Goal: Task Accomplishment & Management: Use online tool/utility

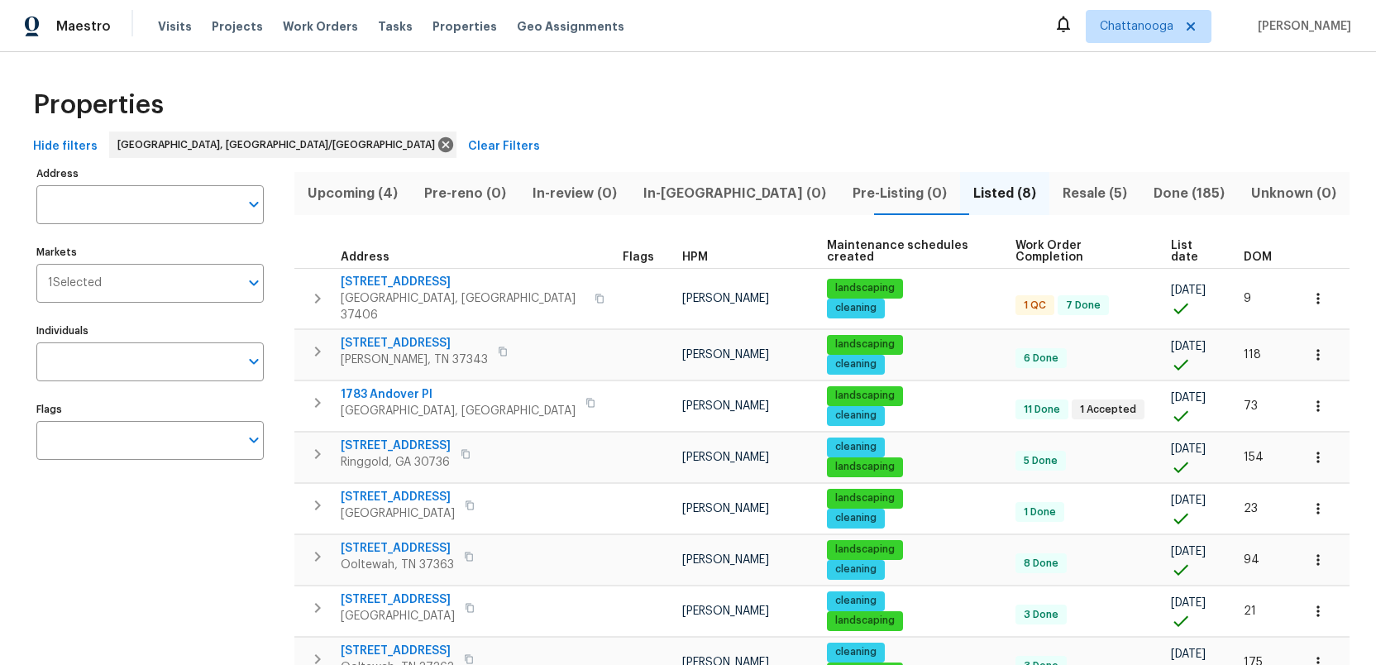
scroll to position [68, 0]
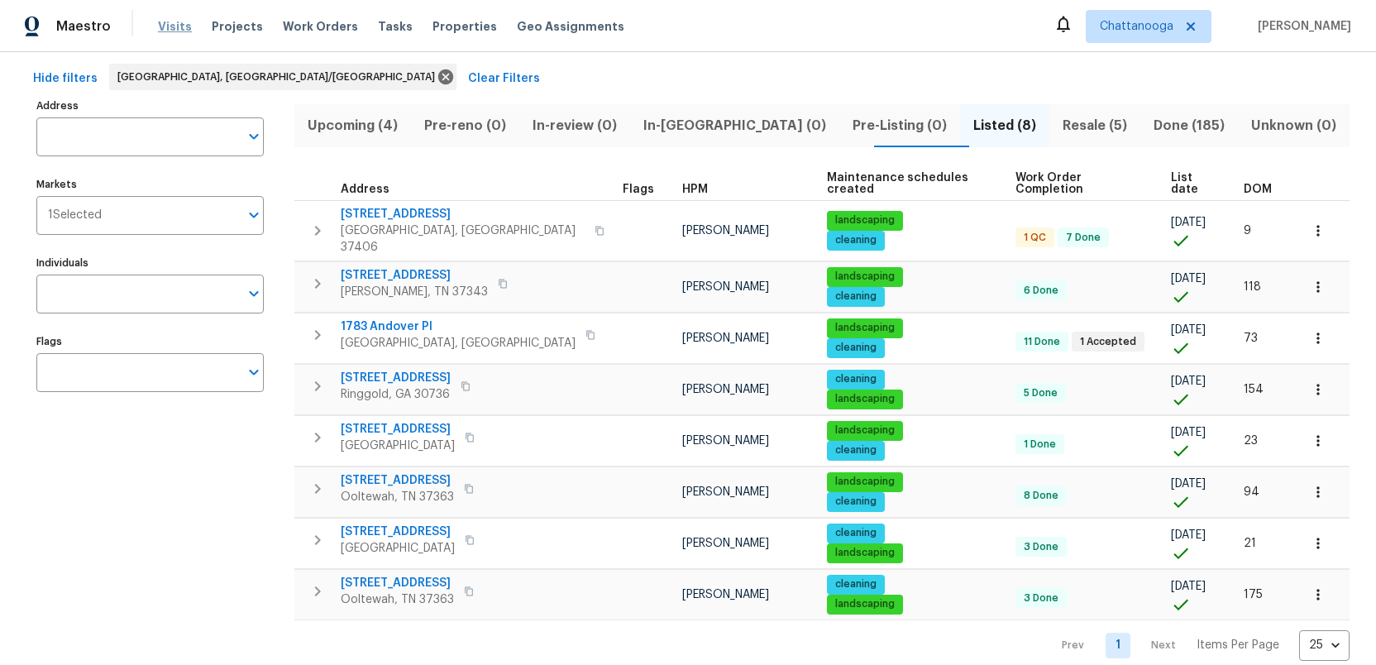
click at [172, 25] on span "Visits" at bounding box center [175, 26] width 34 height 17
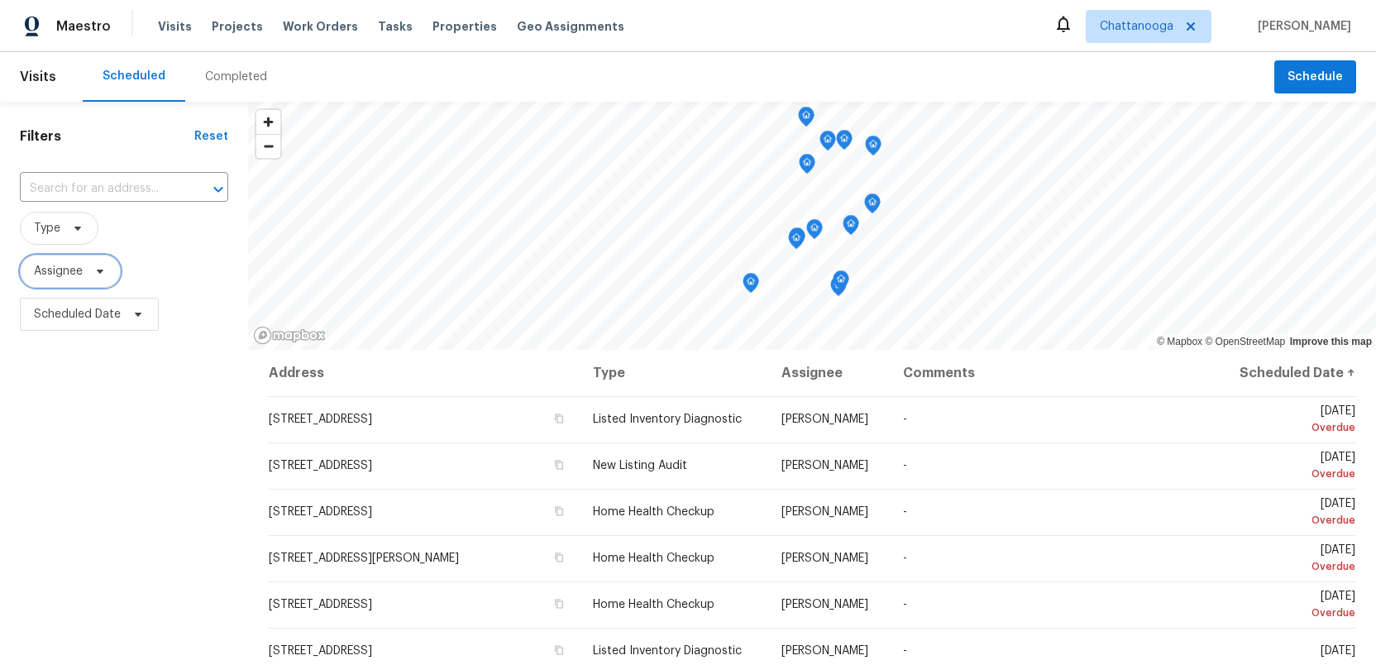
click at [107, 271] on icon at bounding box center [99, 271] width 13 height 13
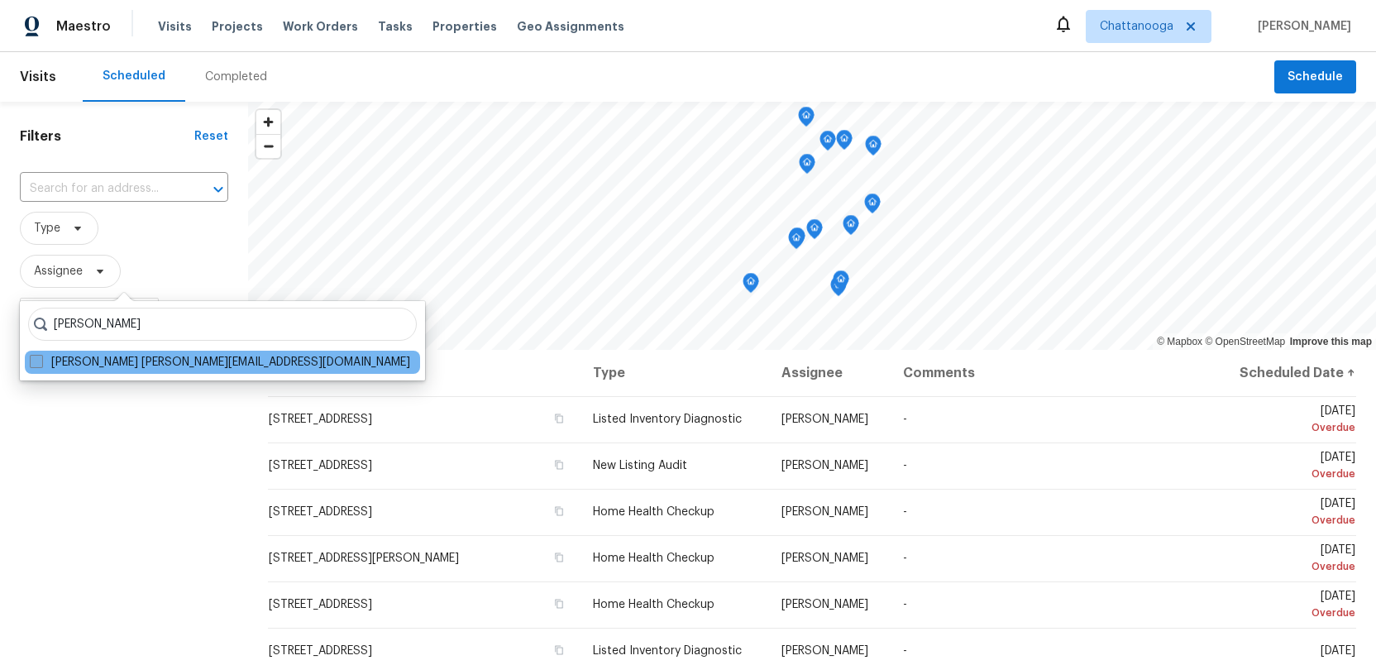
type input "[PERSON_NAME]"
click at [35, 364] on span at bounding box center [36, 361] width 13 height 13
click at [35, 364] on input "[PERSON_NAME] [PERSON_NAME][EMAIL_ADDRESS][DOMAIN_NAME]" at bounding box center [35, 359] width 11 height 11
checkbox input "true"
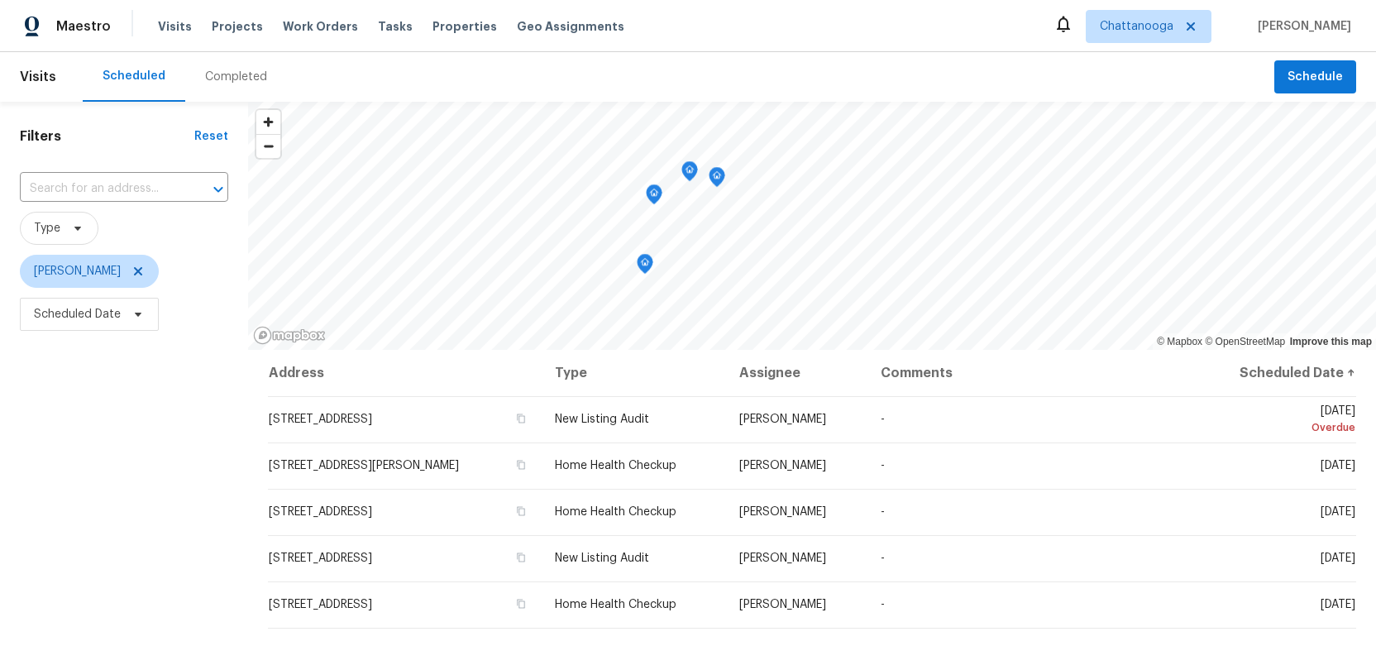
click at [647, 269] on icon "Map marker" at bounding box center [645, 264] width 15 height 19
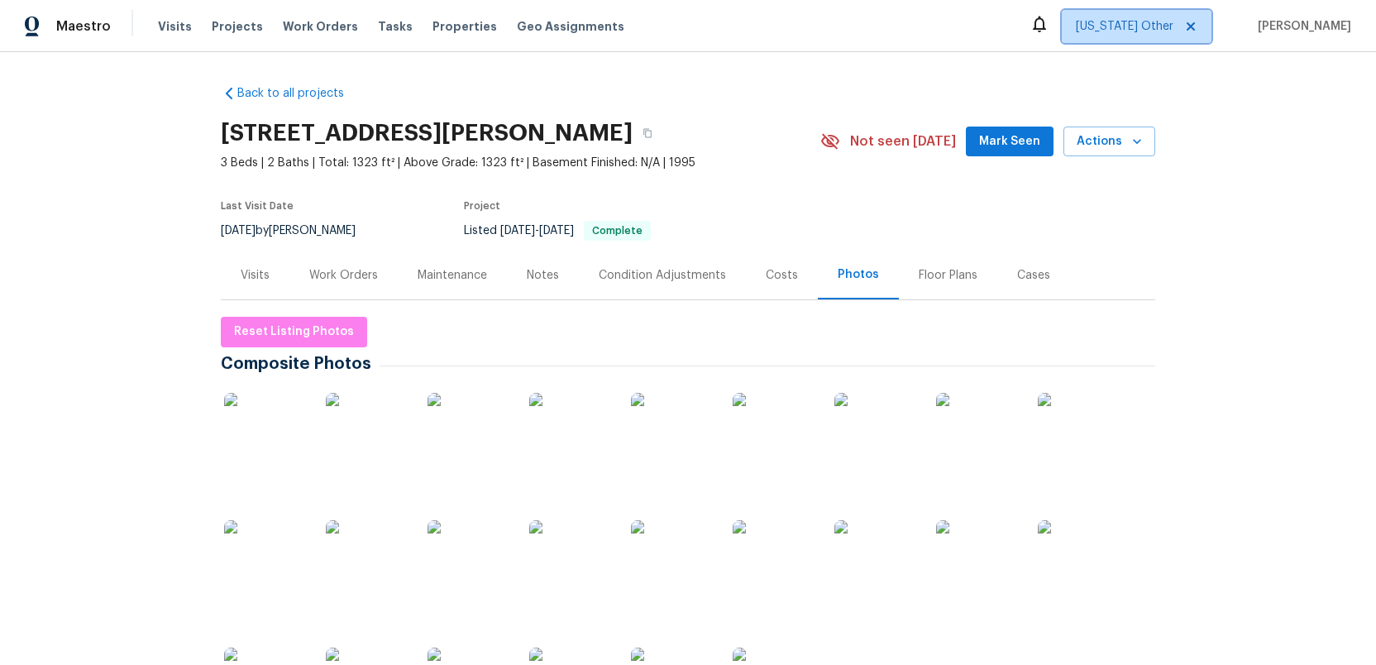
click at [1127, 24] on span "[US_STATE] Other" at bounding box center [1125, 26] width 98 height 17
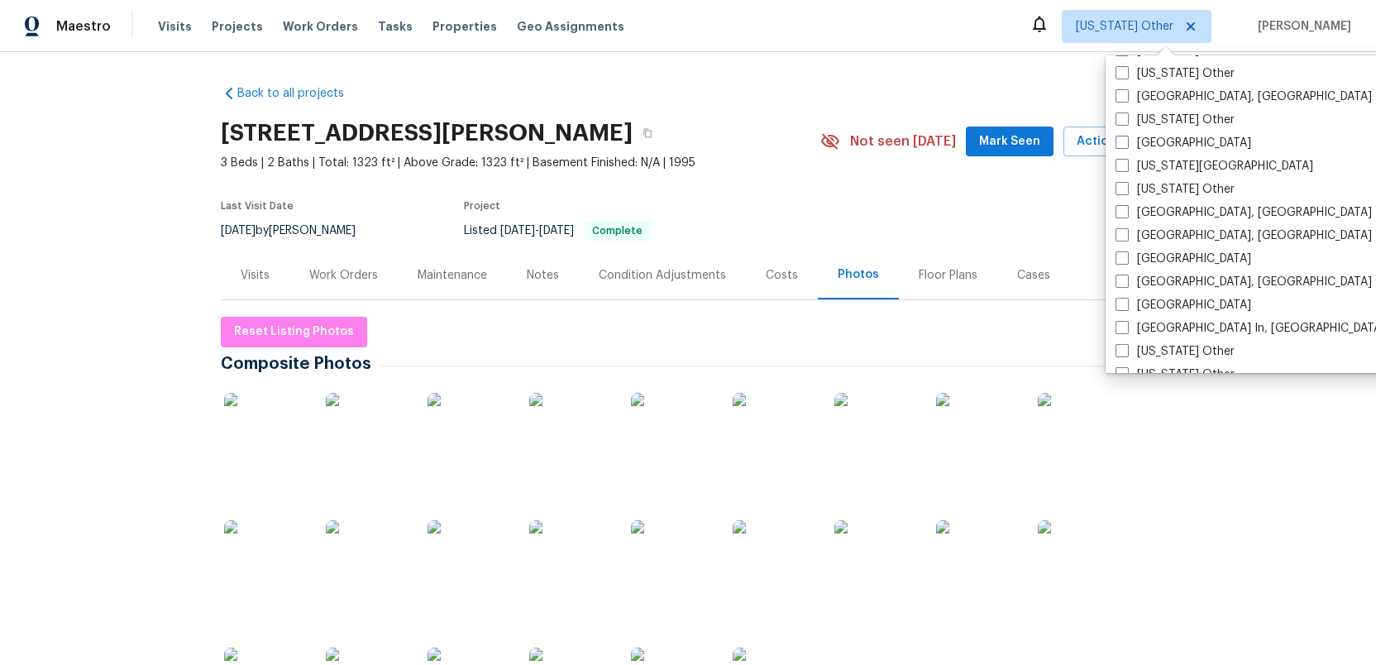
scroll to position [882, 0]
click at [1127, 228] on span at bounding box center [1122, 233] width 13 height 13
click at [1127, 228] on input "[GEOGRAPHIC_DATA], [GEOGRAPHIC_DATA]" at bounding box center [1121, 231] width 11 height 11
checkbox input "true"
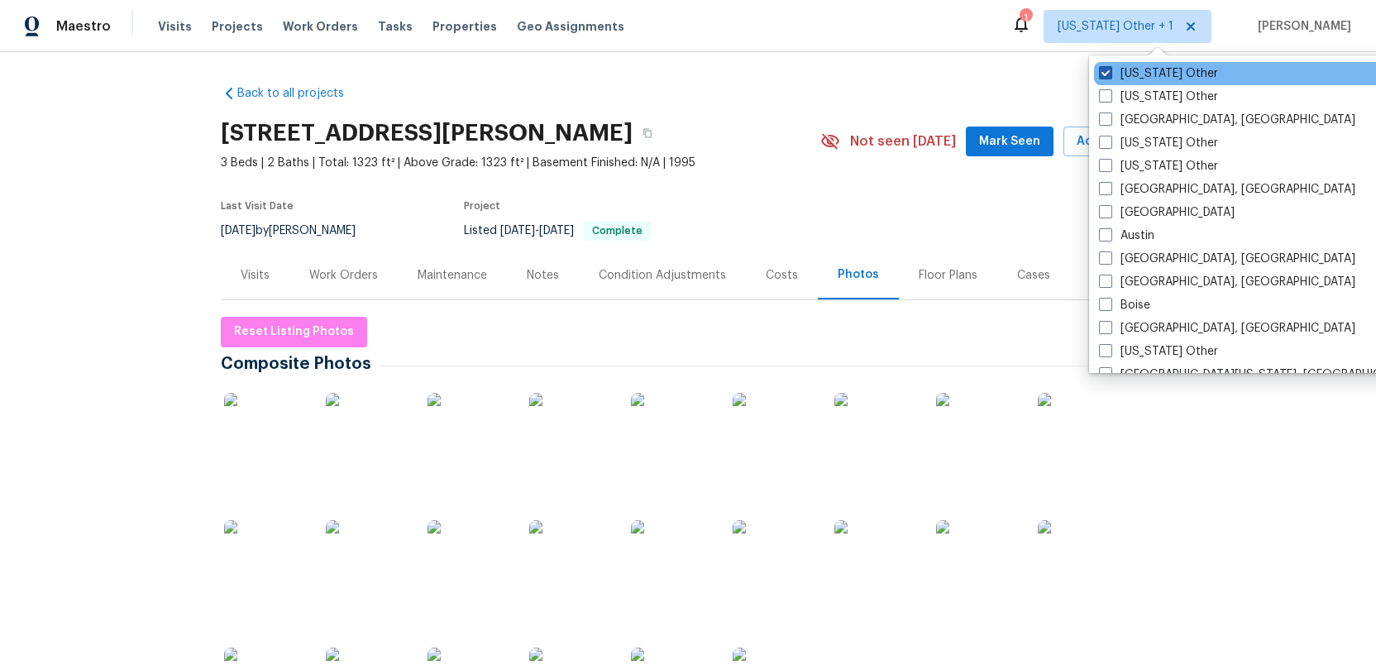
click at [1100, 67] on span at bounding box center [1105, 72] width 13 height 13
click at [1100, 67] on input "[US_STATE] Other" at bounding box center [1104, 70] width 11 height 11
checkbox input "false"
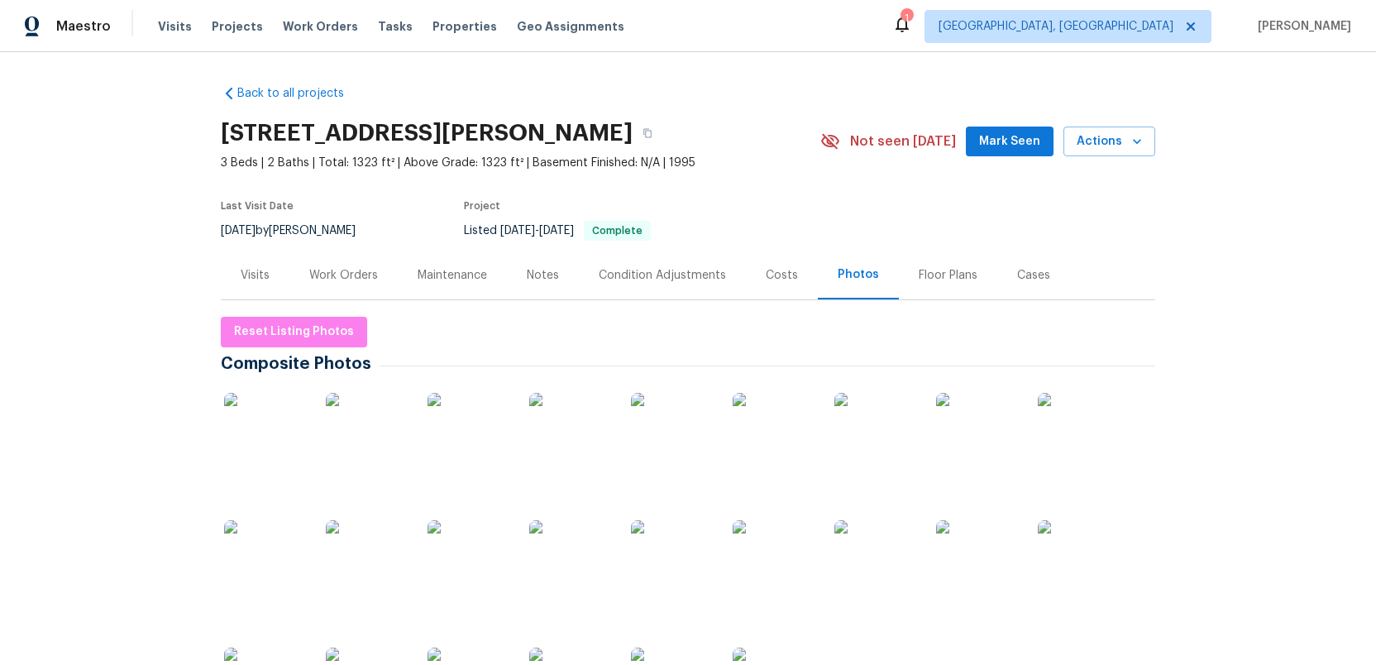
click at [433, 28] on span "Properties" at bounding box center [465, 26] width 65 height 17
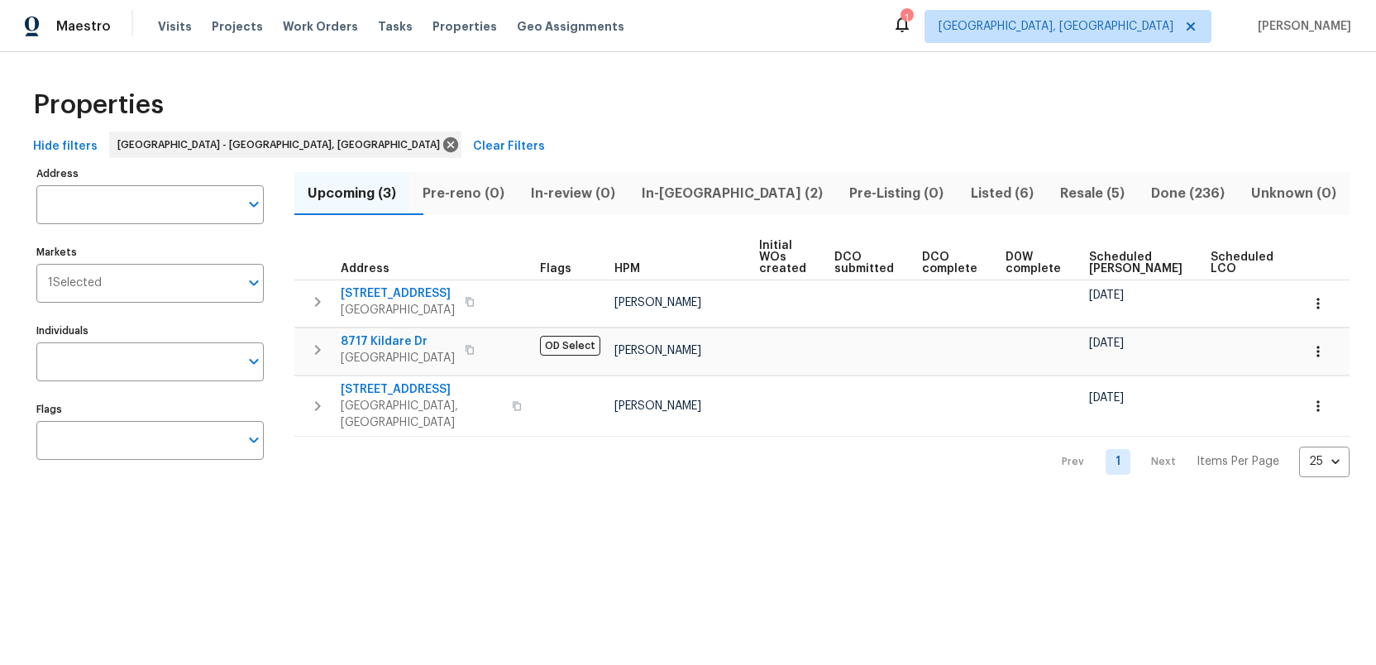
click at [968, 194] on span "Listed (6)" at bounding box center [1002, 193] width 69 height 23
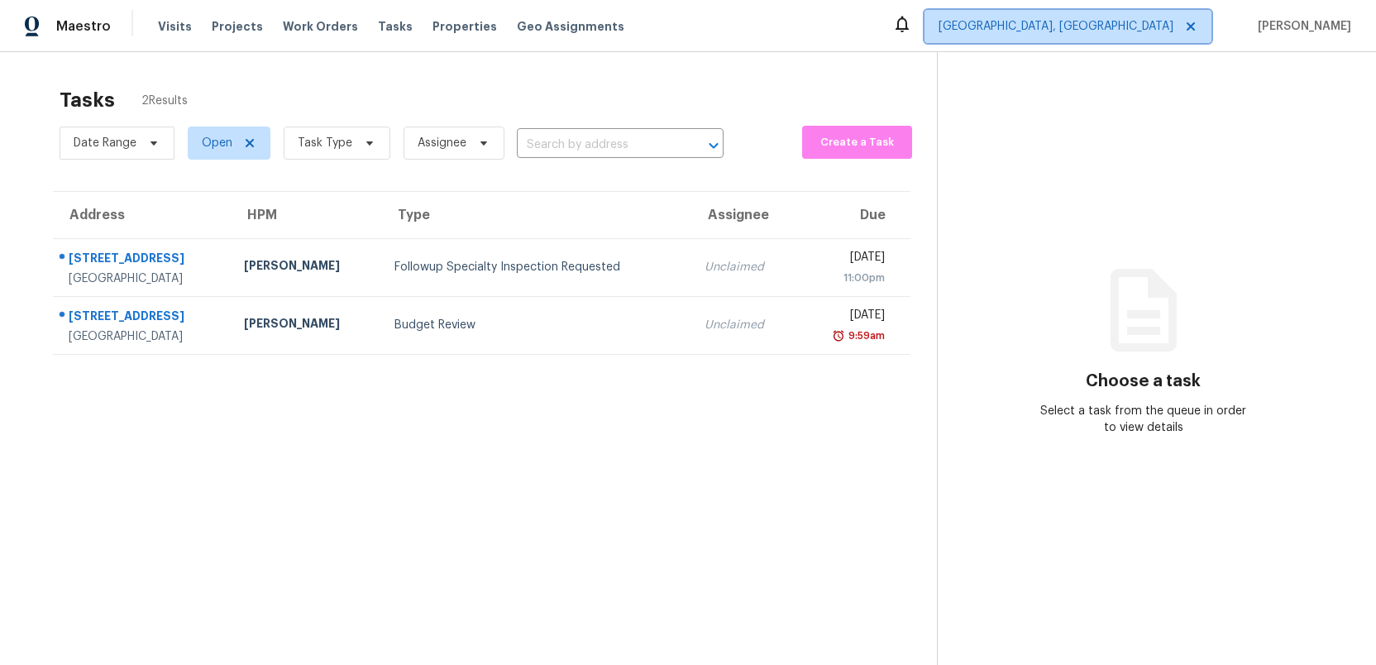
click at [1174, 29] on span "[GEOGRAPHIC_DATA], [GEOGRAPHIC_DATA]" at bounding box center [1056, 26] width 235 height 17
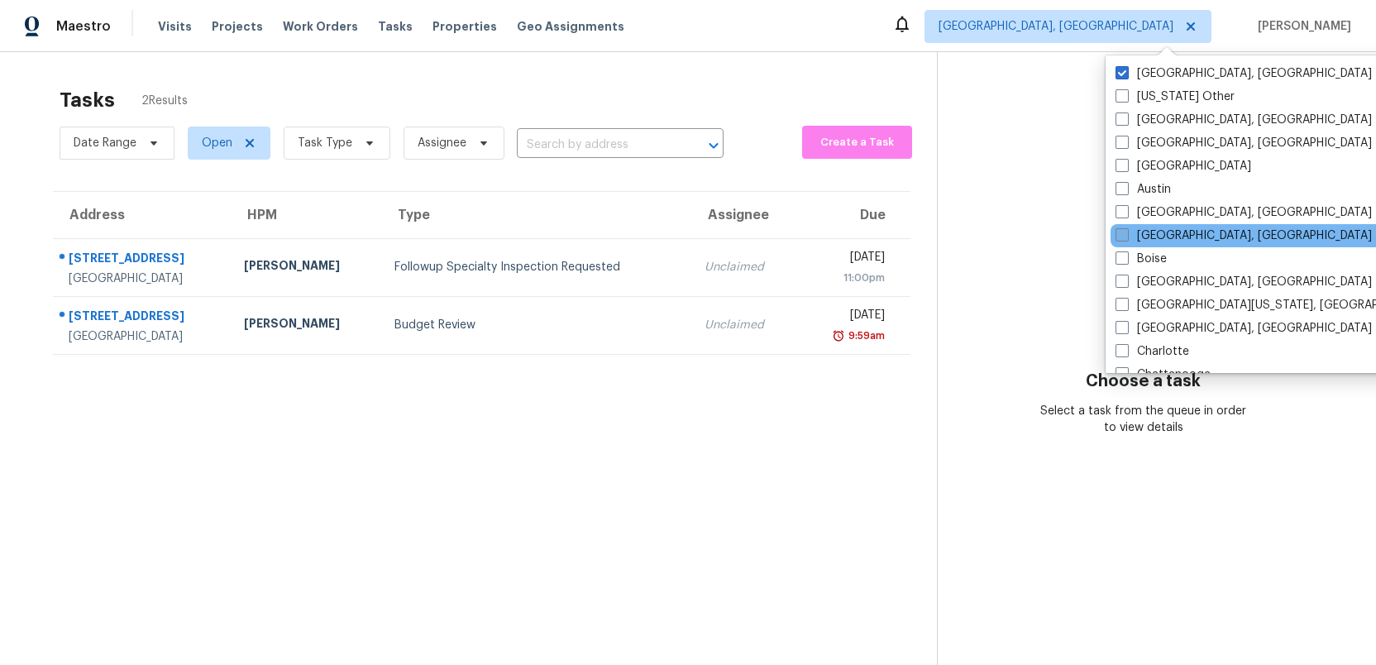
click at [1121, 232] on span at bounding box center [1122, 234] width 13 height 13
click at [1121, 232] on input "[GEOGRAPHIC_DATA], [GEOGRAPHIC_DATA]" at bounding box center [1121, 232] width 11 height 11
checkbox input "true"
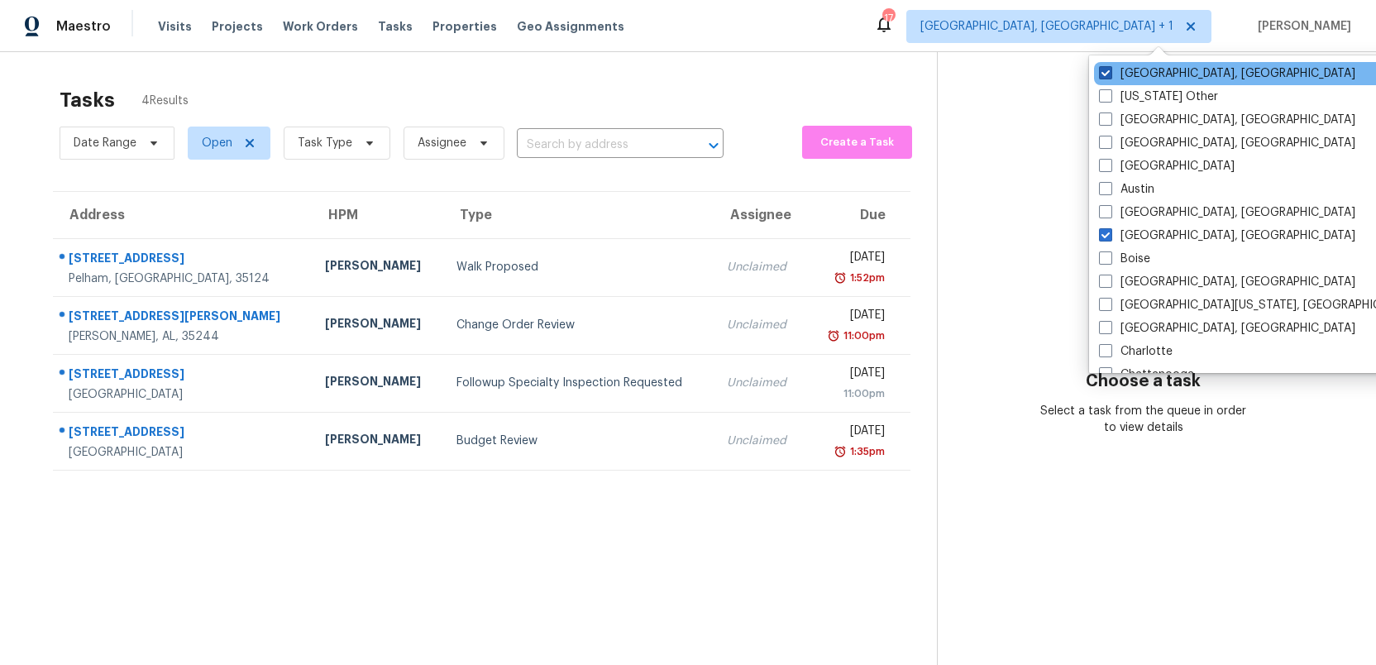
click at [1108, 69] on span at bounding box center [1105, 72] width 13 height 13
click at [1108, 69] on input "[GEOGRAPHIC_DATA], [GEOGRAPHIC_DATA]" at bounding box center [1104, 70] width 11 height 11
checkbox input "false"
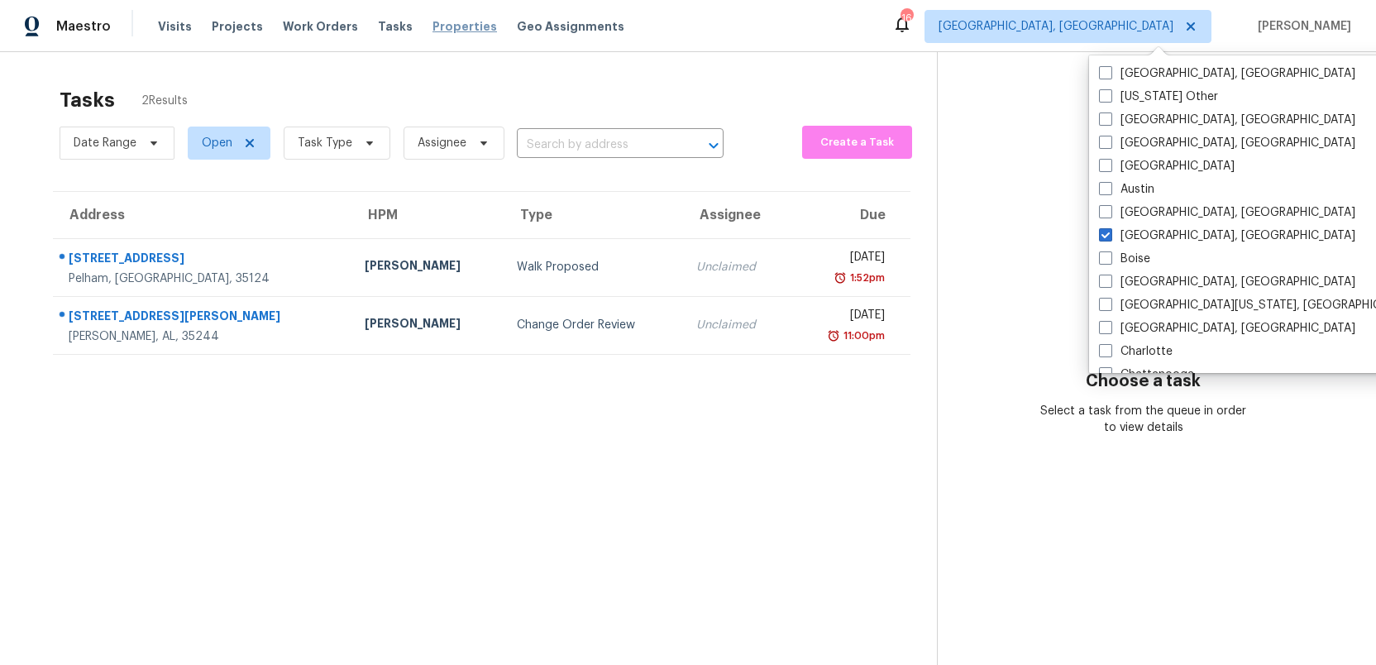
click at [433, 26] on span "Properties" at bounding box center [465, 26] width 65 height 17
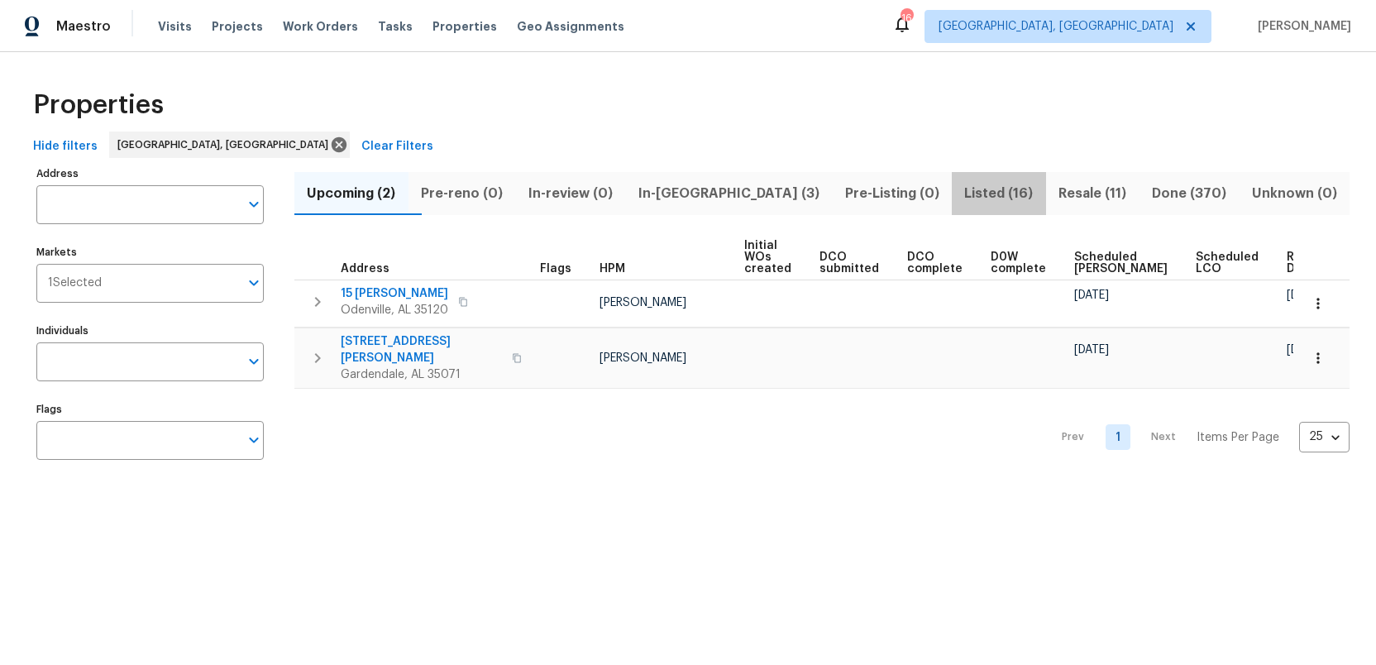
click at [962, 190] on span "Listed (16)" at bounding box center [999, 193] width 74 height 23
